Goal: Task Accomplishment & Management: Complete application form

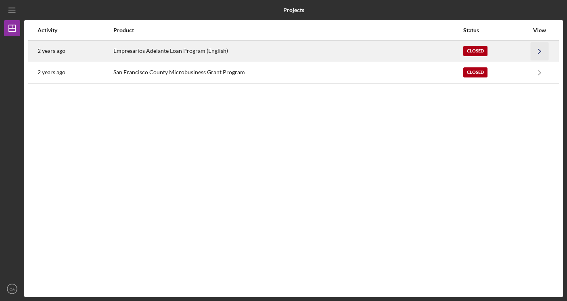
click at [543, 53] on icon "Icon/Navigate" at bounding box center [540, 51] width 18 height 18
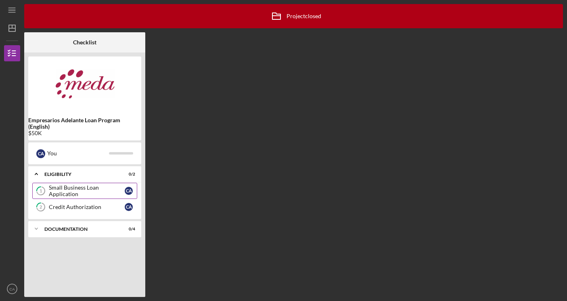
click at [83, 188] on div "Small Business Loan Application" at bounding box center [87, 190] width 76 height 13
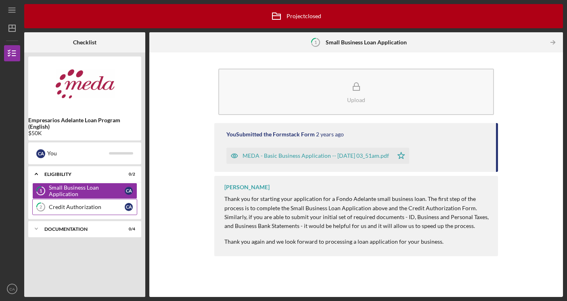
click at [88, 210] on div "Credit Authorization" at bounding box center [87, 207] width 76 height 6
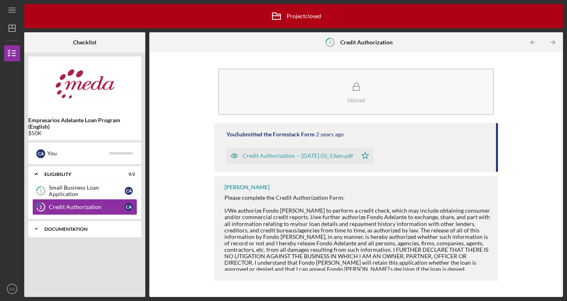
click at [92, 228] on div "DOCUMENTATION" at bounding box center [87, 229] width 87 height 5
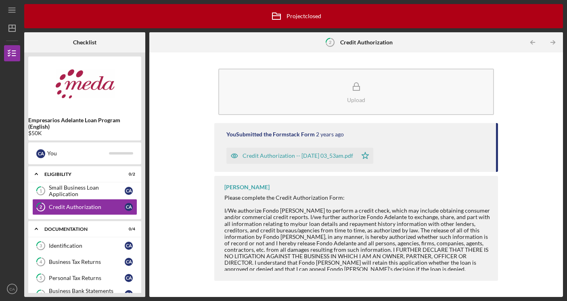
click at [21, 283] on nav "Icon/Menu Icon/Dashboard Dashboard Empresarios Adelante Loan Program (English) …" at bounding box center [14, 148] width 20 height 297
click at [12, 286] on icon "CA" at bounding box center [12, 289] width 16 height 20
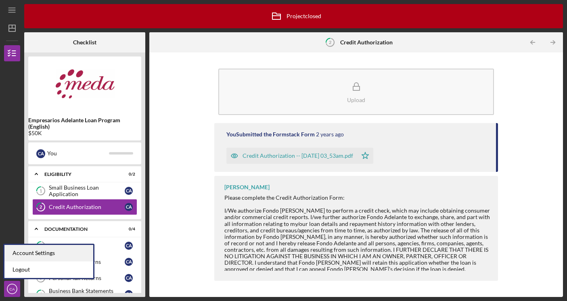
click at [34, 248] on div "Account Settings" at bounding box center [48, 253] width 89 height 17
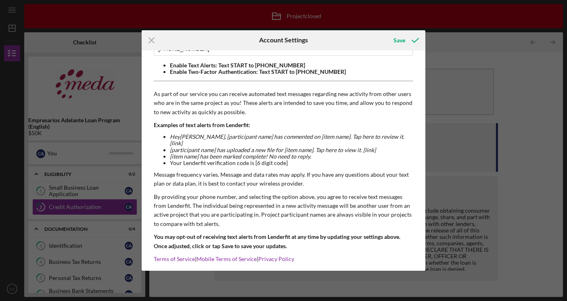
scroll to position [61, 0]
click at [155, 41] on icon "Icon/Menu Close" at bounding box center [152, 40] width 20 height 20
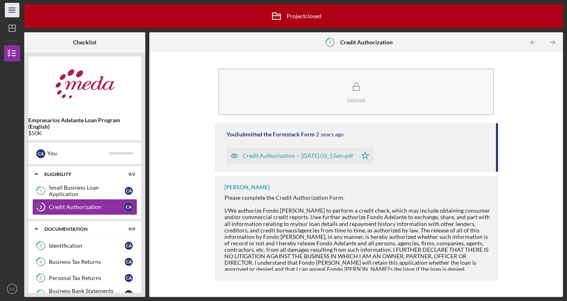
click at [15, 10] on icon "Icon/Menu" at bounding box center [12, 10] width 18 height 18
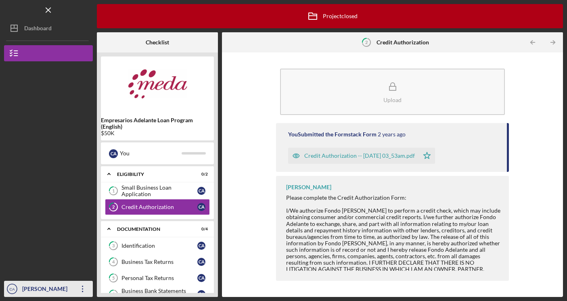
click at [86, 290] on icon "Icon/Overflow" at bounding box center [83, 289] width 20 height 20
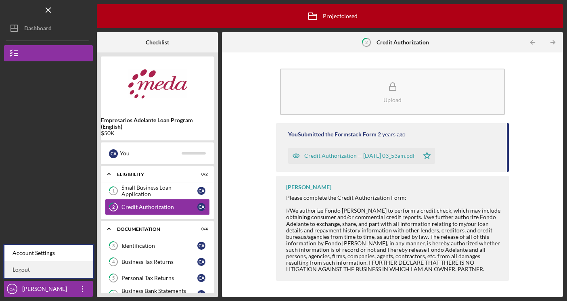
click at [66, 270] on link "Logout" at bounding box center [48, 269] width 89 height 17
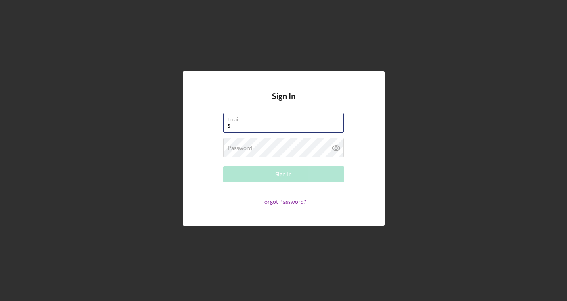
type input "[EMAIL_ADDRESS][DOMAIN_NAME]"
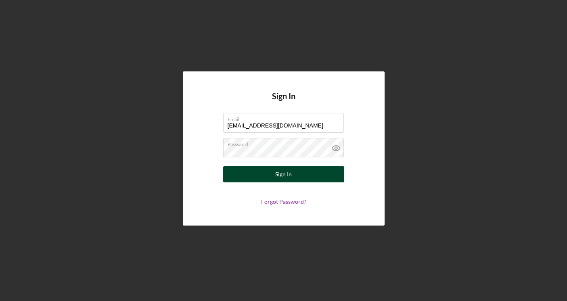
click at [251, 171] on button "Sign In" at bounding box center [283, 174] width 121 height 16
